Goal: Information Seeking & Learning: Find specific fact

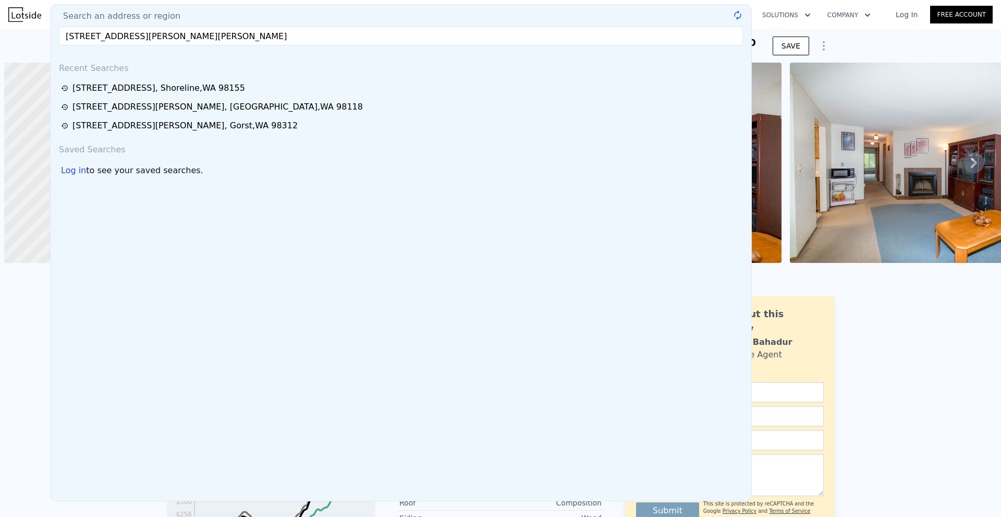
scroll to position [0, 4]
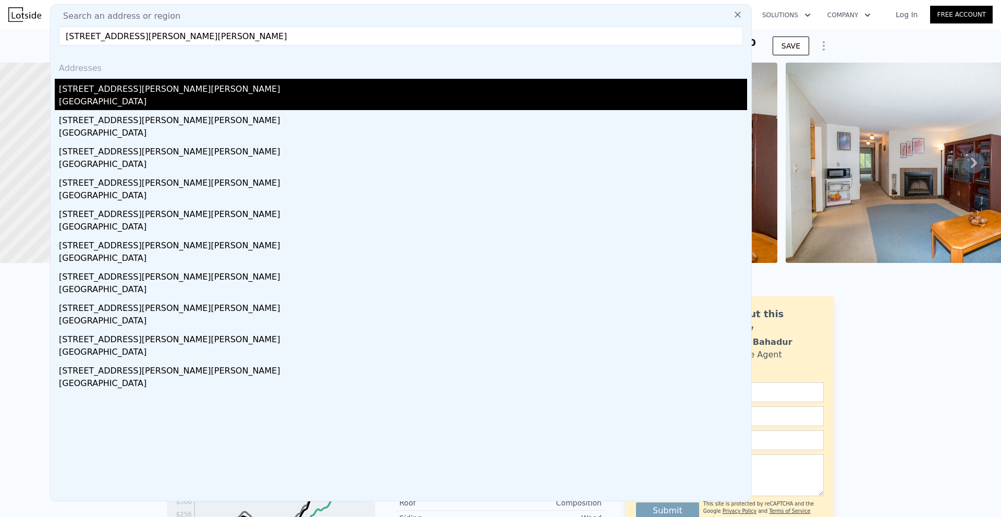
type input "[STREET_ADDRESS][PERSON_NAME][PERSON_NAME]"
click at [165, 92] on div "[STREET_ADDRESS][PERSON_NAME][PERSON_NAME]" at bounding box center [403, 87] width 688 height 17
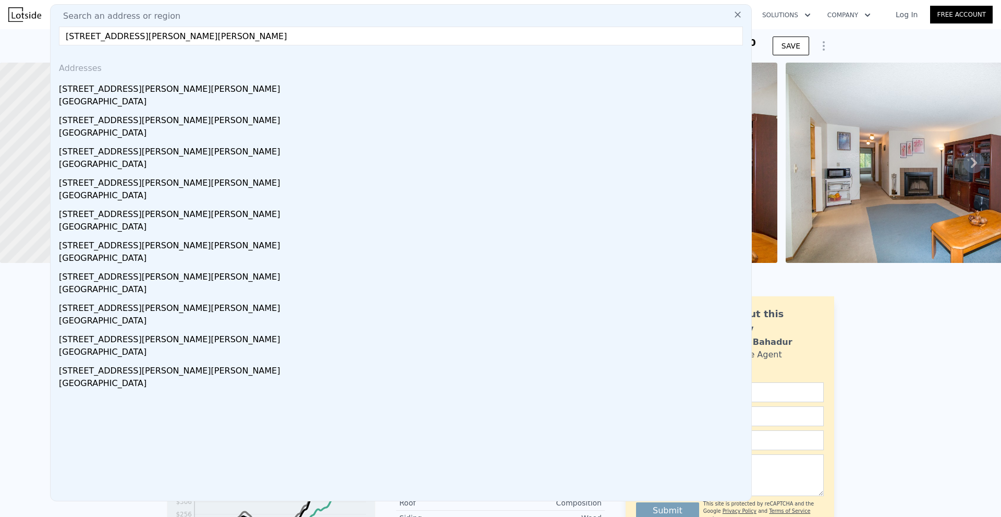
drag, startPoint x: 165, startPoint y: 92, endPoint x: 166, endPoint y: 87, distance: 5.2
click at [166, 87] on div at bounding box center [115, 163] width 276 height 240
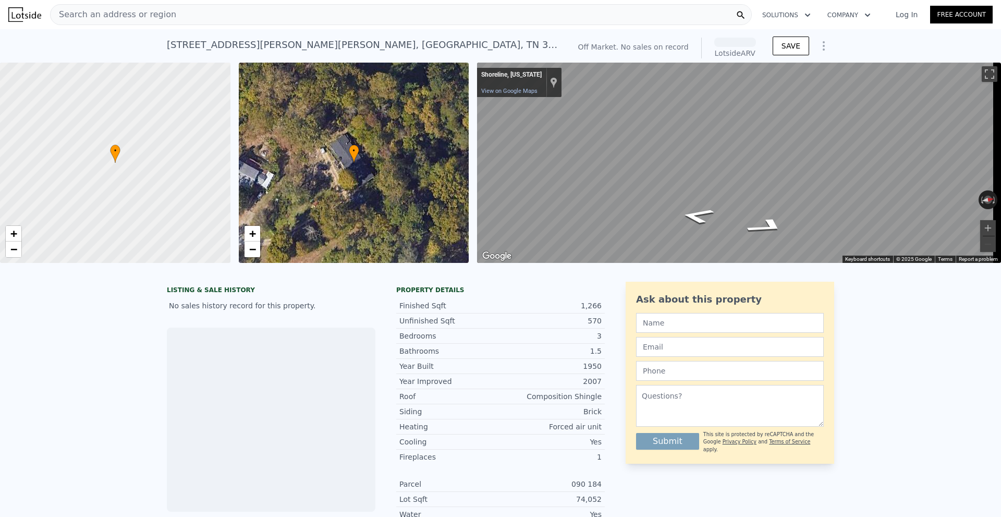
click at [225, 45] on div "[STREET_ADDRESS][PERSON_NAME][PERSON_NAME]" at bounding box center [364, 45] width 394 height 15
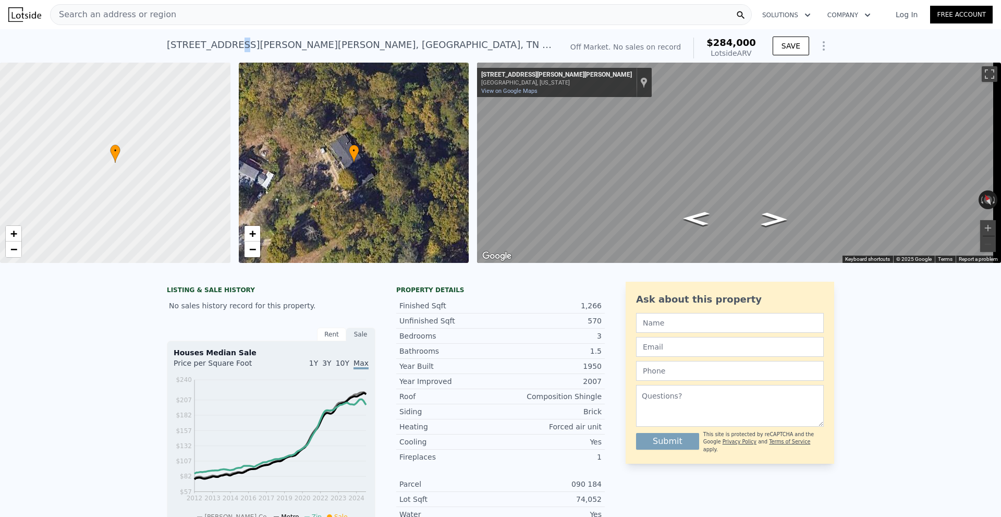
click at [884, 326] on div "LISTING & SALE HISTORY No sales history record for this property. Rent Sale Ren…" at bounding box center [500, 508] width 1001 height 471
